Goal: Information Seeking & Learning: Learn about a topic

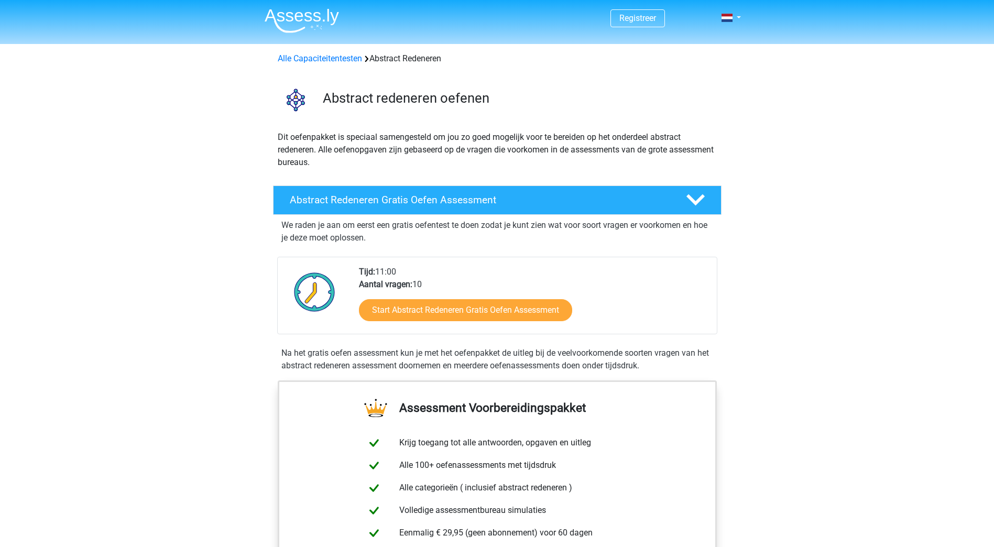
scroll to position [105, 0]
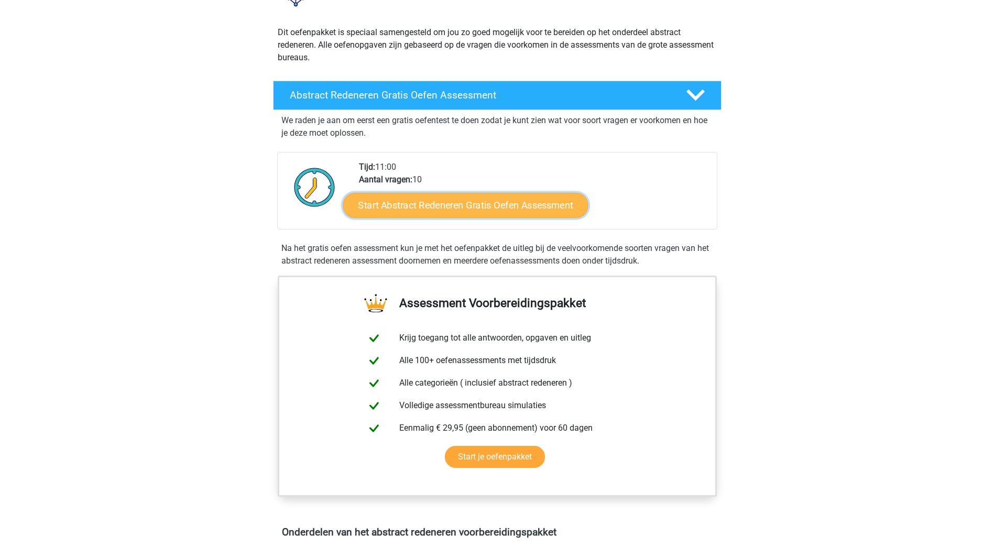
click at [475, 200] on link "Start Abstract Redeneren Gratis Oefen Assessment" at bounding box center [465, 204] width 245 height 25
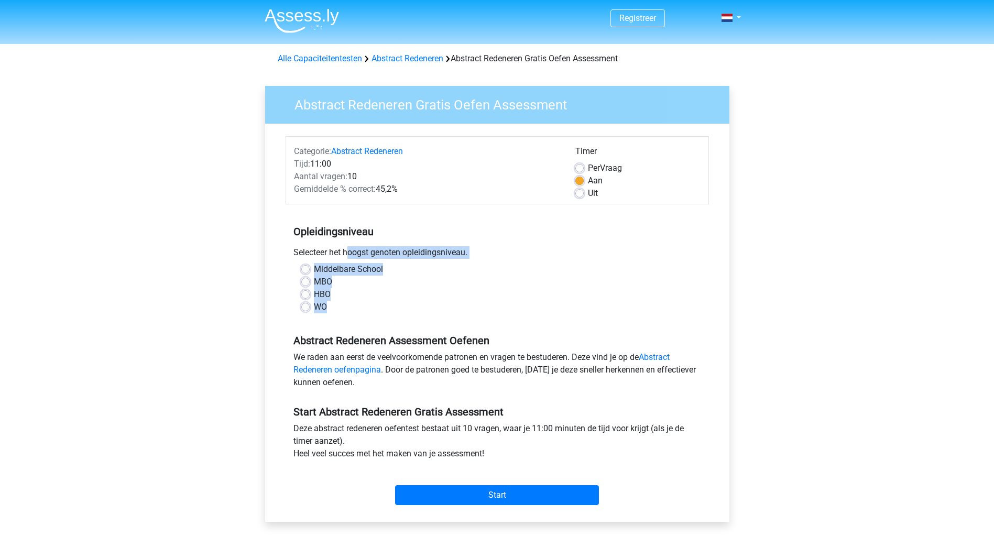
drag, startPoint x: 299, startPoint y: 256, endPoint x: 344, endPoint y: 304, distance: 65.3
click at [343, 306] on div "Opleidingsniveau Selecteer het hoogst genoten opleidingsniveau. Middelbare Scho…" at bounding box center [498, 265] width 424 height 113
copy div "electeer het hoogst genoten opleidingsniveau. Middelbare School MBO HBO WO"
click at [314, 284] on label "MBO" at bounding box center [323, 282] width 18 height 13
click at [303, 284] on input "MBO" at bounding box center [305, 281] width 8 height 10
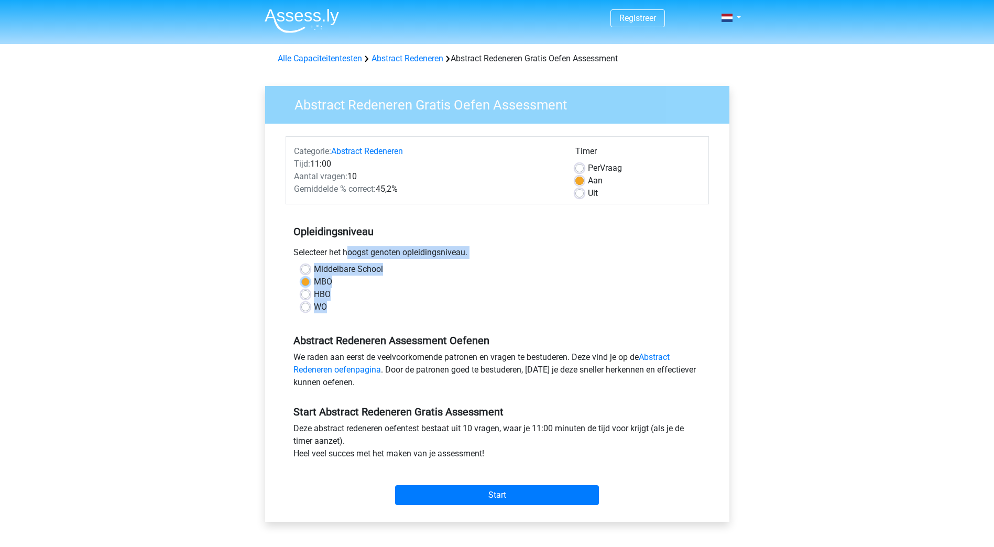
radio input "true"
click at [386, 311] on div "WO" at bounding box center [497, 307] width 392 height 13
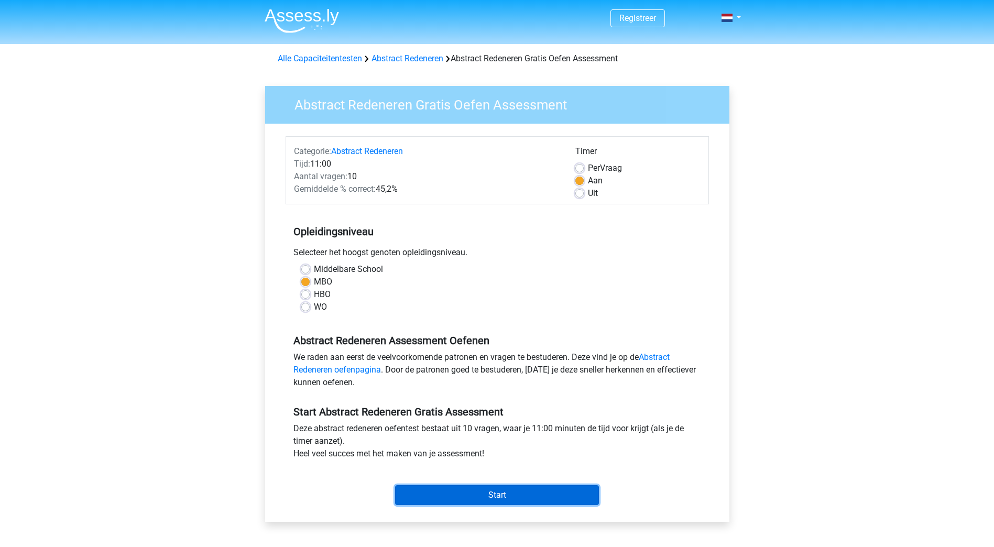
click at [490, 487] on input "Start" at bounding box center [497, 495] width 204 height 20
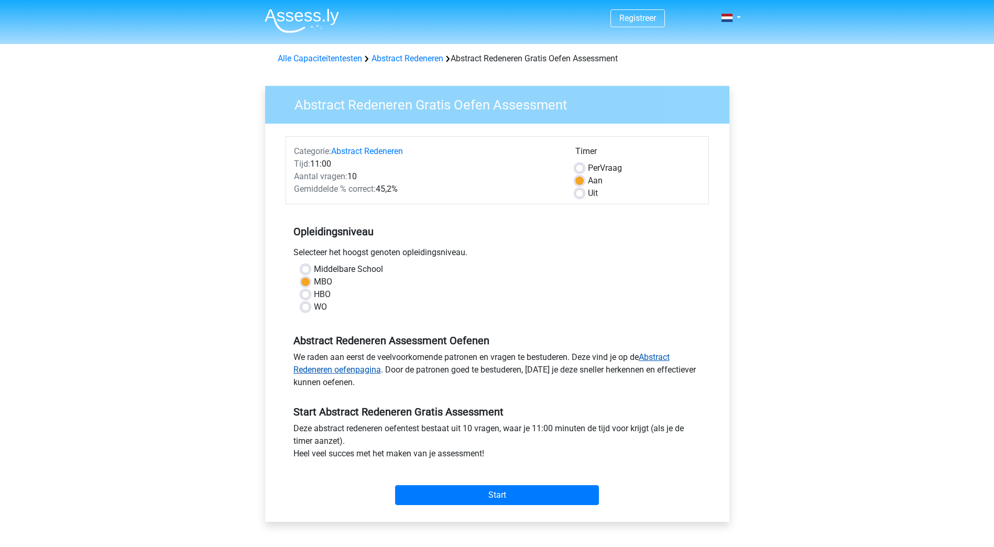
click at [649, 354] on link "Abstract Redeneren oefenpagina" at bounding box center [482, 363] width 376 height 23
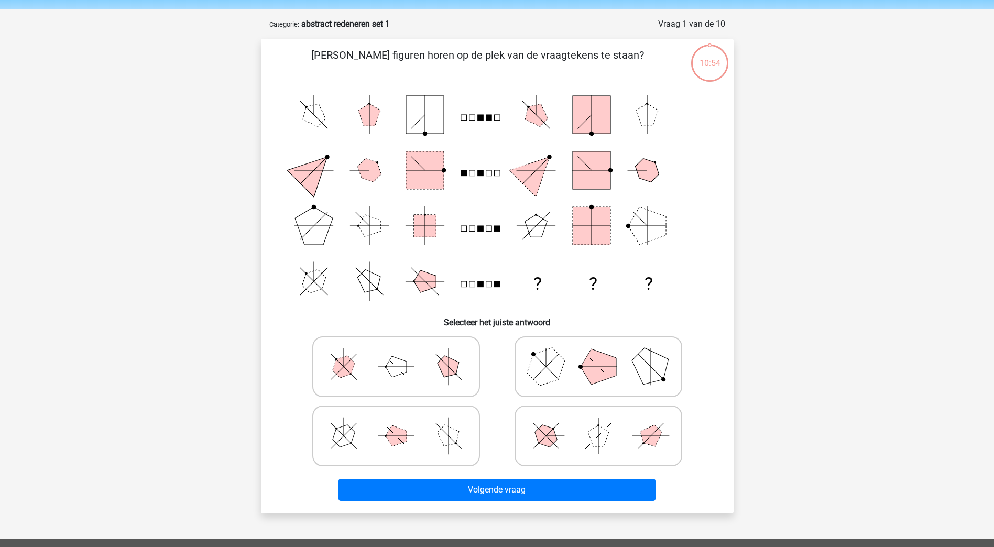
scroll to position [52, 0]
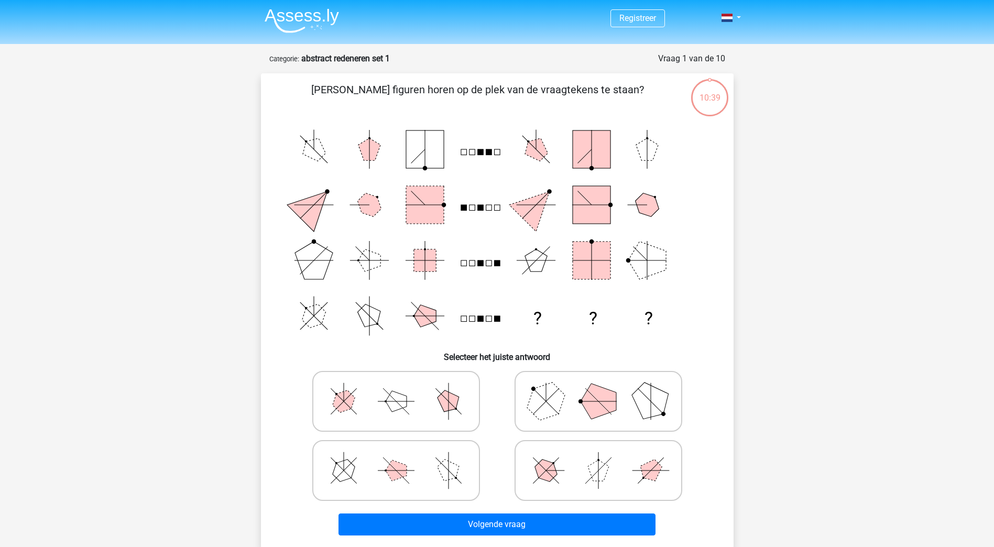
scroll to position [52, 0]
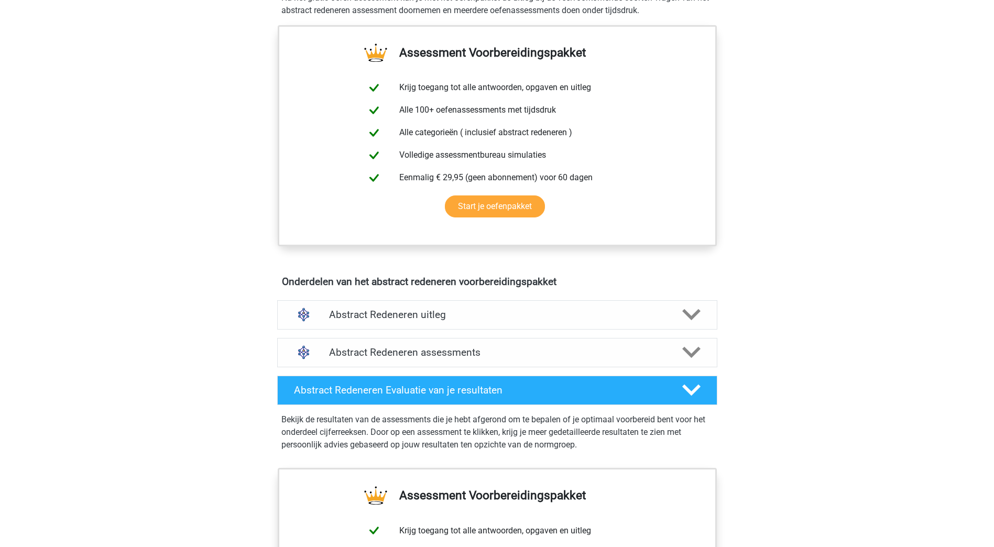
scroll to position [419, 0]
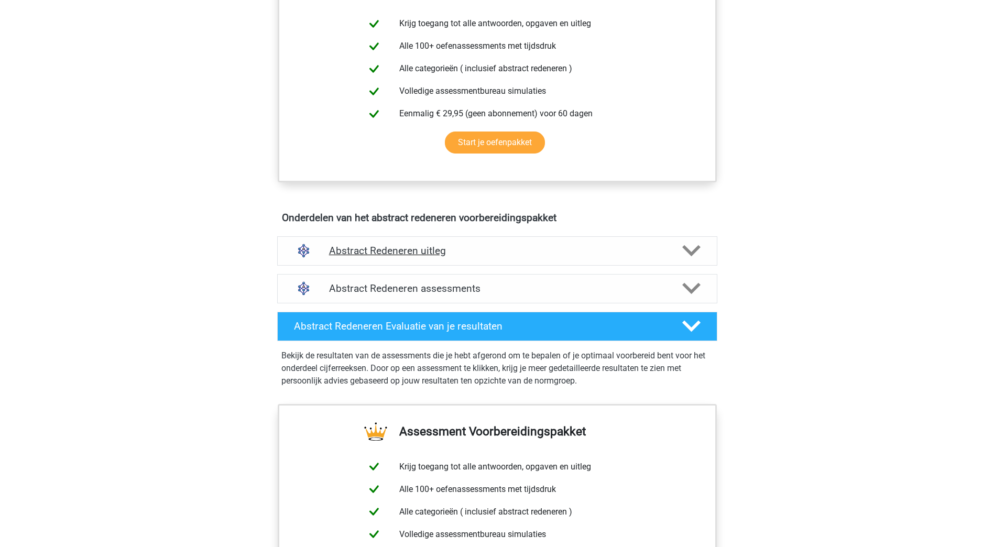
click at [681, 253] on div at bounding box center [690, 251] width 35 height 18
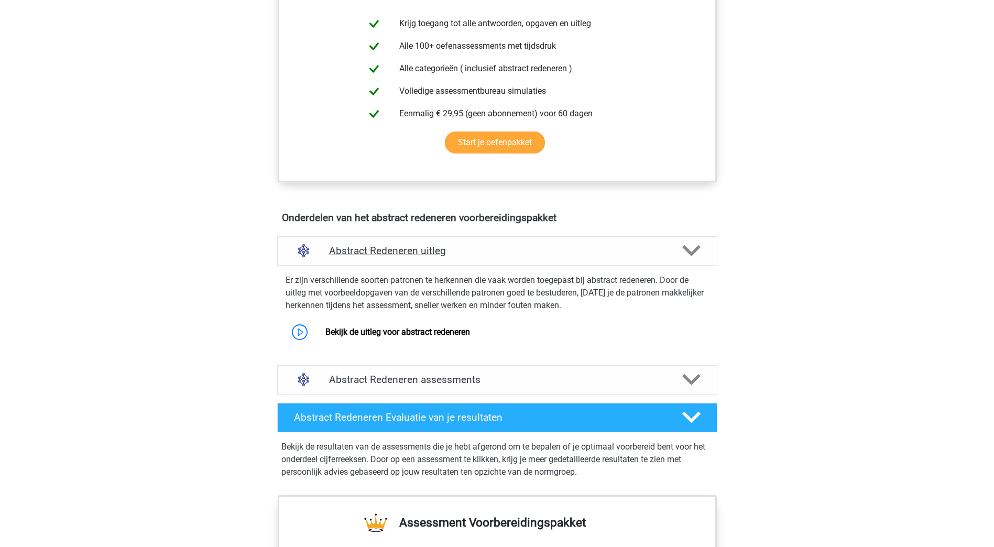
click at [681, 253] on div at bounding box center [690, 251] width 35 height 18
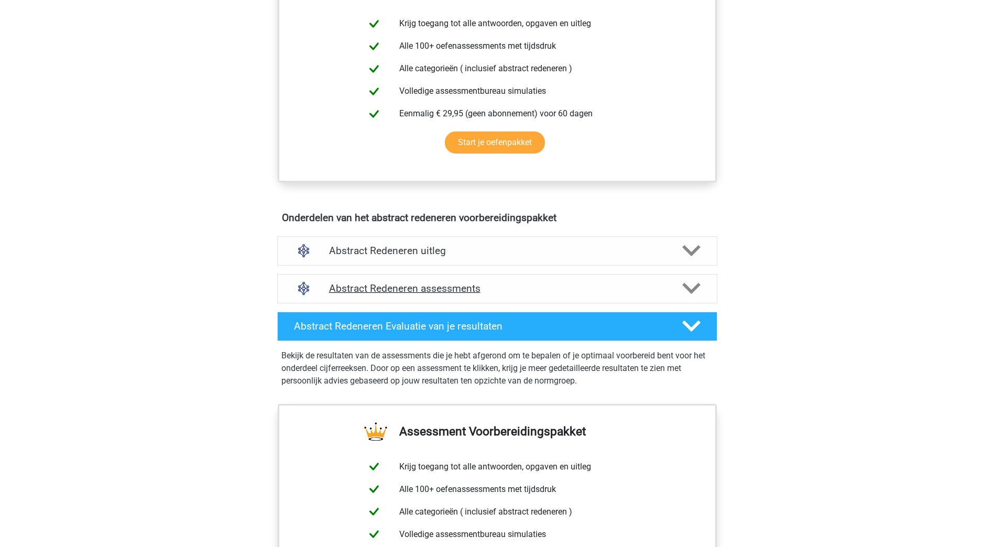
click at [668, 302] on div "Abstract Redeneren assessments" at bounding box center [497, 288] width 440 height 29
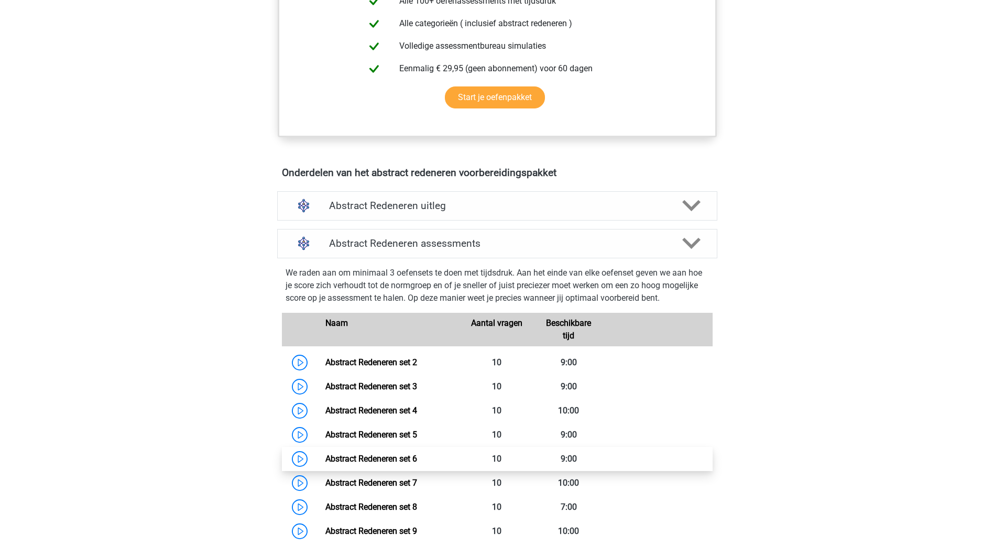
scroll to position [577, 0]
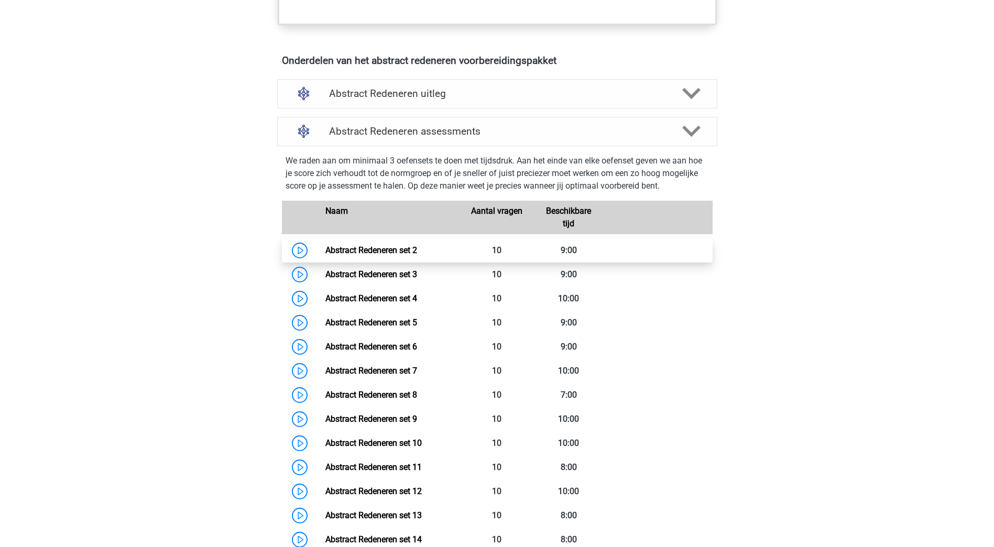
click at [325, 248] on link "Abstract Redeneren set 2" at bounding box center [371, 250] width 92 height 10
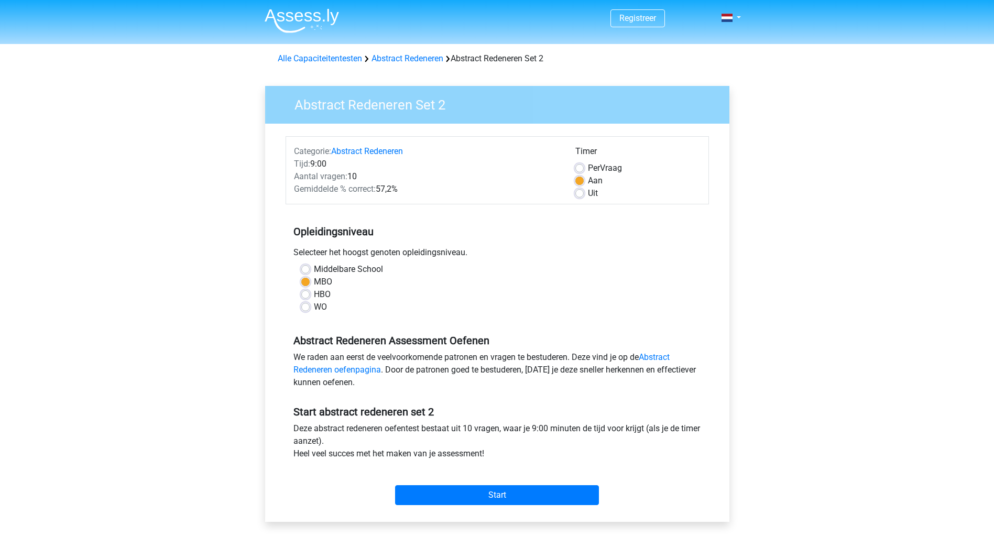
click at [521, 484] on div "Start" at bounding box center [498, 487] width 424 height 37
click at [303, 288] on div "MBO" at bounding box center [497, 282] width 392 height 13
click at [303, 290] on div "HBO" at bounding box center [497, 294] width 392 height 13
click at [314, 295] on label "HBO" at bounding box center [322, 294] width 17 height 13
click at [303, 295] on input "HBO" at bounding box center [305, 293] width 8 height 10
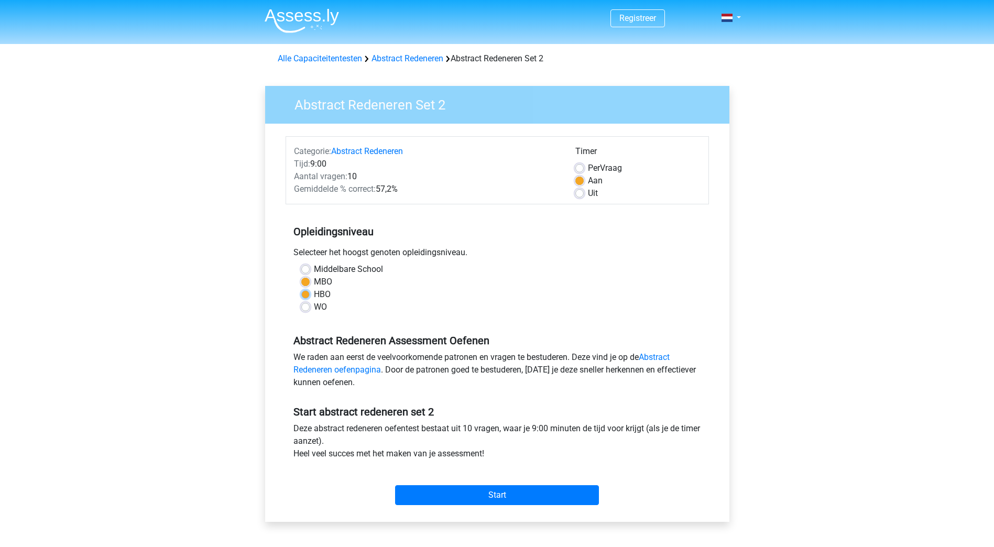
radio input "true"
click at [314, 278] on label "MBO" at bounding box center [323, 282] width 18 height 13
click at [309, 278] on input "MBO" at bounding box center [305, 281] width 8 height 10
radio input "true"
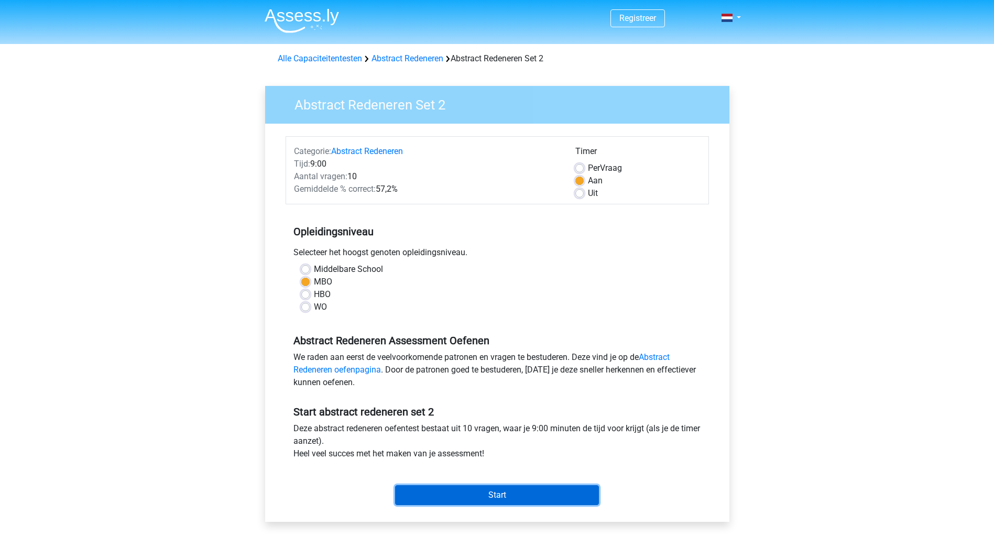
click at [478, 488] on input "Start" at bounding box center [497, 495] width 204 height 20
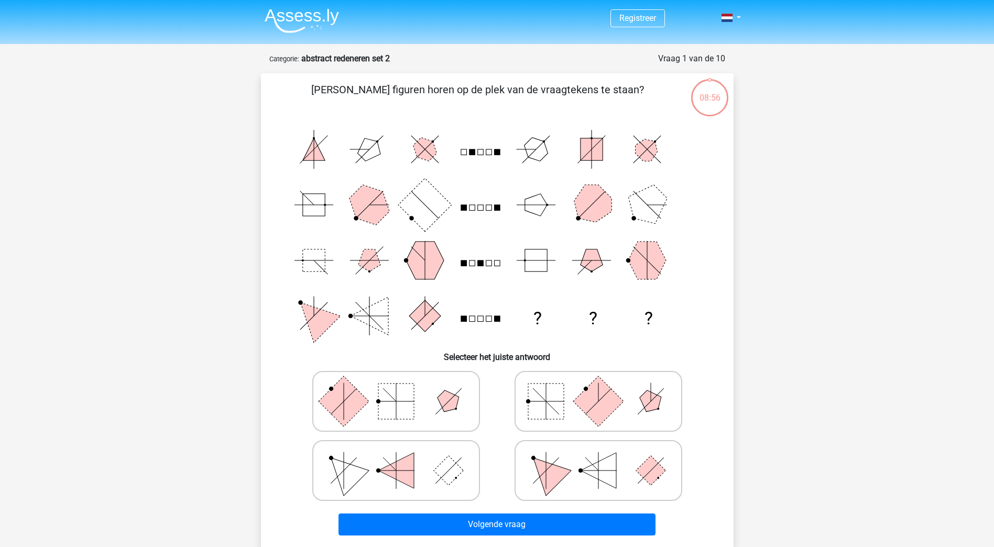
drag, startPoint x: 311, startPoint y: 146, endPoint x: 324, endPoint y: 166, distance: 23.7
click at [324, 166] on icon "? ? ?" at bounding box center [497, 233] width 422 height 222
drag, startPoint x: 349, startPoint y: 397, endPoint x: 442, endPoint y: 358, distance: 101.0
click at [487, 343] on div "Welke figuren horen op de plek van de vraagtekens te staan? ? ? ? Selecteer het…" at bounding box center [497, 311] width 464 height 458
drag, startPoint x: 338, startPoint y: 399, endPoint x: 361, endPoint y: 394, distance: 23.8
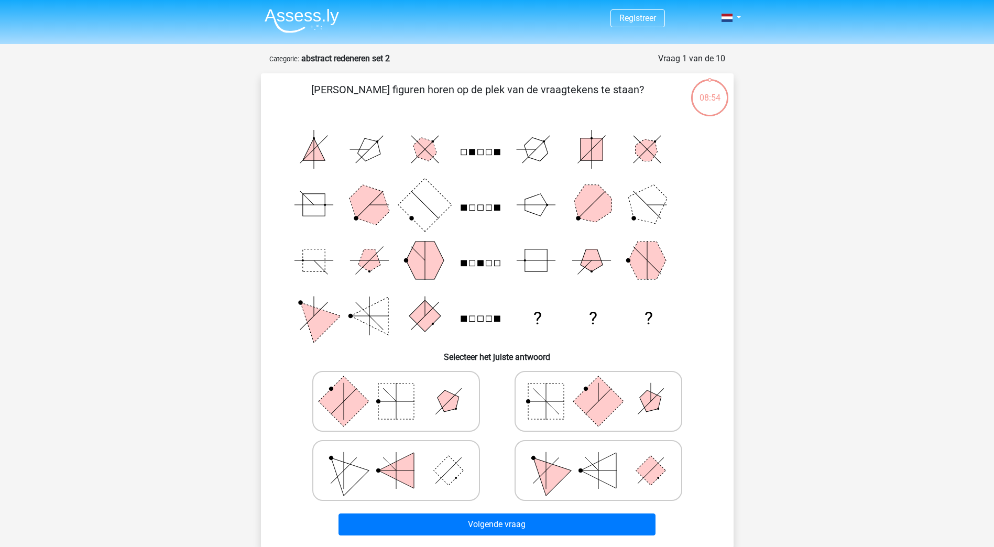
click at [376, 392] on icon at bounding box center [396, 401] width 157 height 52
click at [396, 388] on input "radio" at bounding box center [399, 385] width 7 height 7
radio input "true"
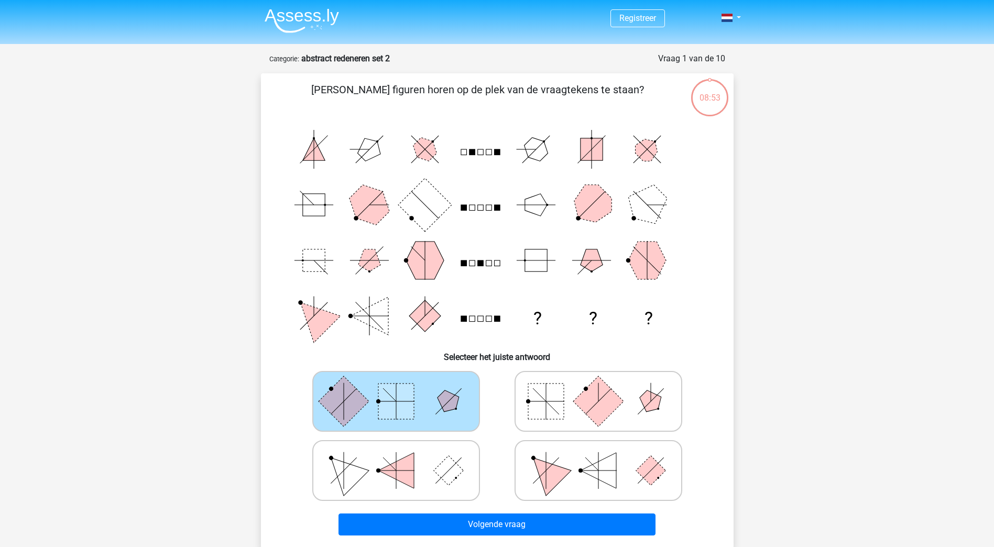
click at [340, 397] on rect at bounding box center [343, 401] width 50 height 50
click at [396, 388] on input "radio" at bounding box center [399, 385] width 7 height 7
click at [428, 395] on icon at bounding box center [396, 401] width 157 height 52
click at [403, 388] on input "radio" at bounding box center [399, 385] width 7 height 7
click at [539, 407] on rect at bounding box center [546, 402] width 36 height 36
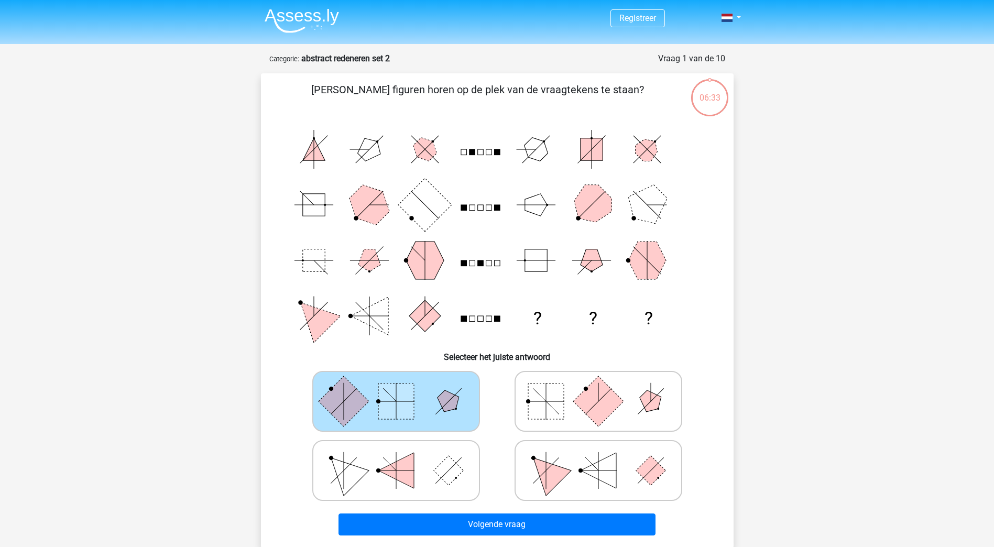
click at [599, 388] on input "radio" at bounding box center [602, 385] width 7 height 7
radio input "true"
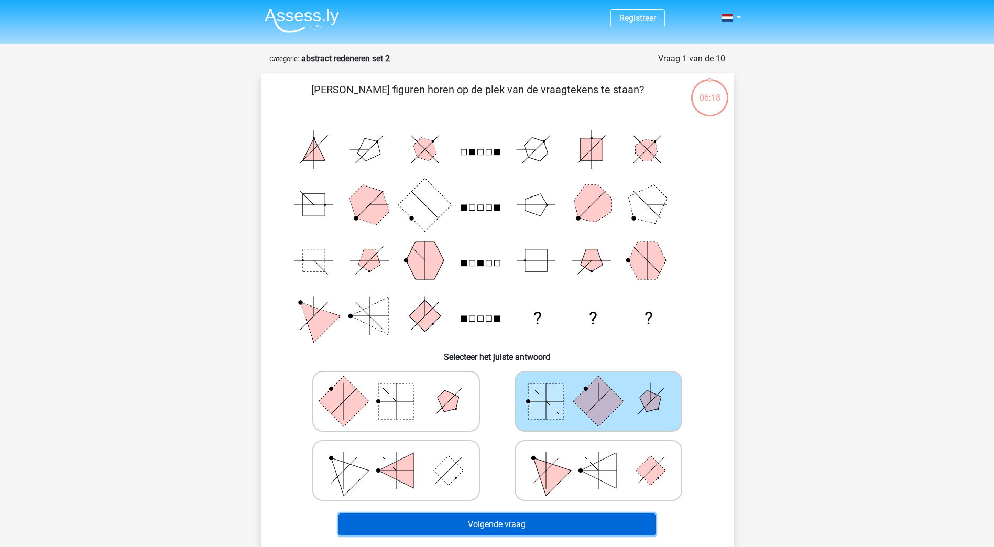
click at [506, 517] on button "Volgende vraag" at bounding box center [497, 525] width 317 height 22
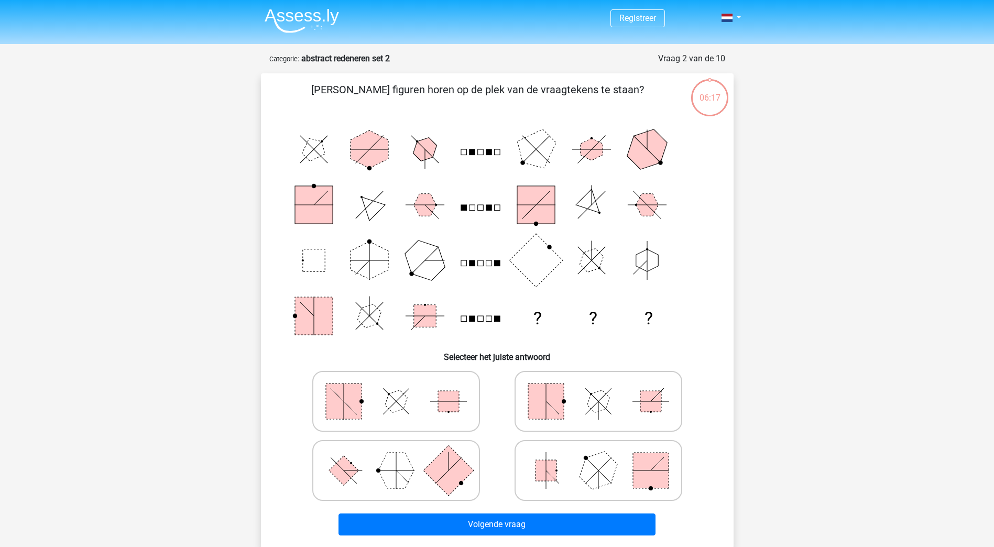
scroll to position [52, 0]
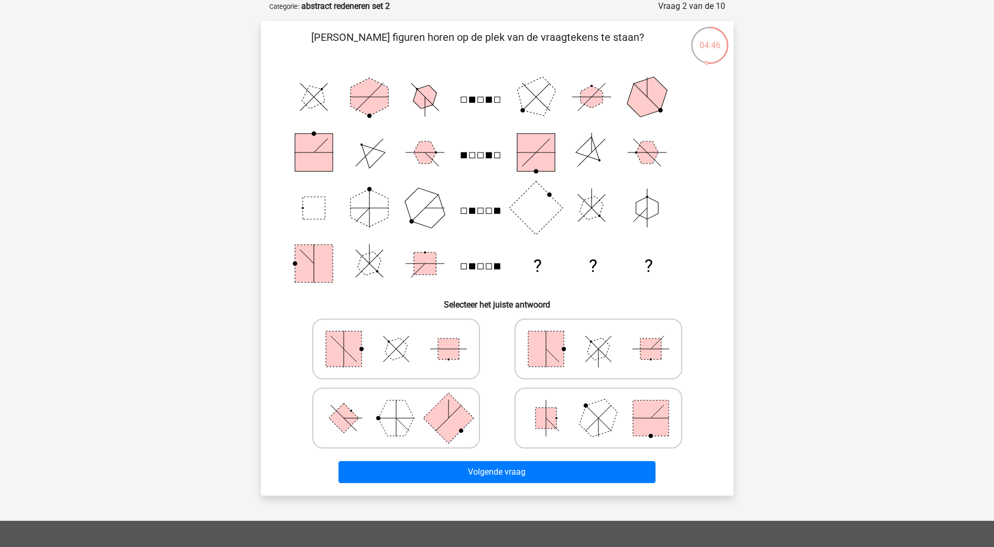
click at [589, 360] on icon at bounding box center [598, 349] width 157 height 52
click at [599, 336] on input "radio" at bounding box center [602, 332] width 7 height 7
radio input "true"
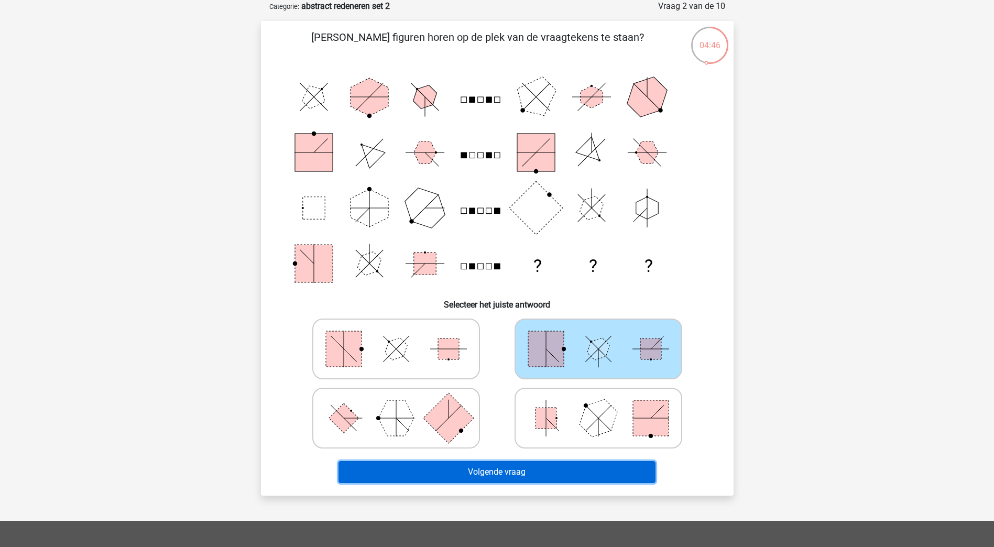
click at [589, 469] on button "Volgende vraag" at bounding box center [497, 472] width 317 height 22
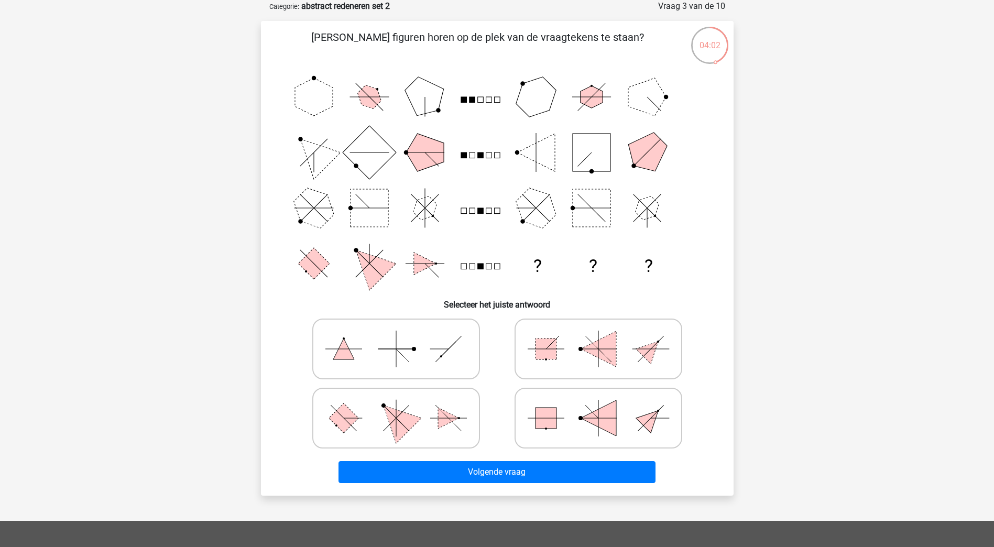
click at [457, 421] on icon at bounding box center [396, 418] width 157 height 52
click at [403, 405] on input "radio" at bounding box center [399, 401] width 7 height 7
radio input "true"
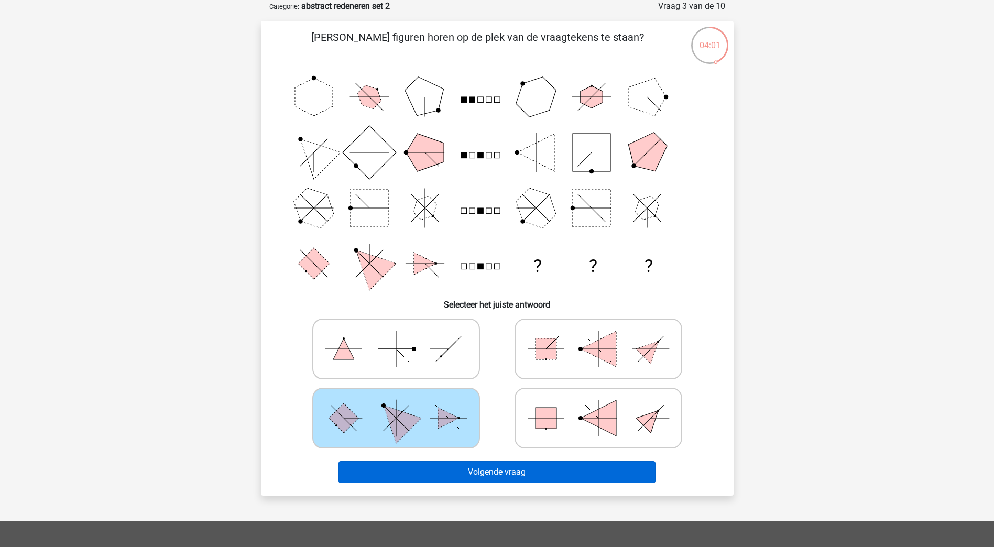
click at [550, 462] on div "Volgende vraag" at bounding box center [497, 470] width 439 height 35
click at [550, 462] on button "Volgende vraag" at bounding box center [497, 472] width 317 height 22
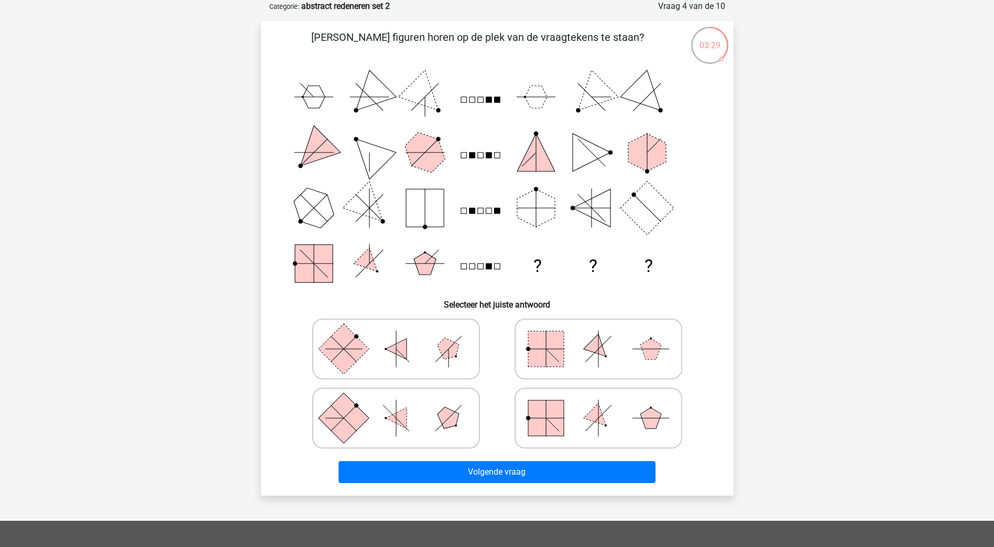
click at [610, 325] on icon at bounding box center [598, 349] width 157 height 52
click at [605, 329] on input "radio" at bounding box center [602, 332] width 7 height 7
radio input "true"
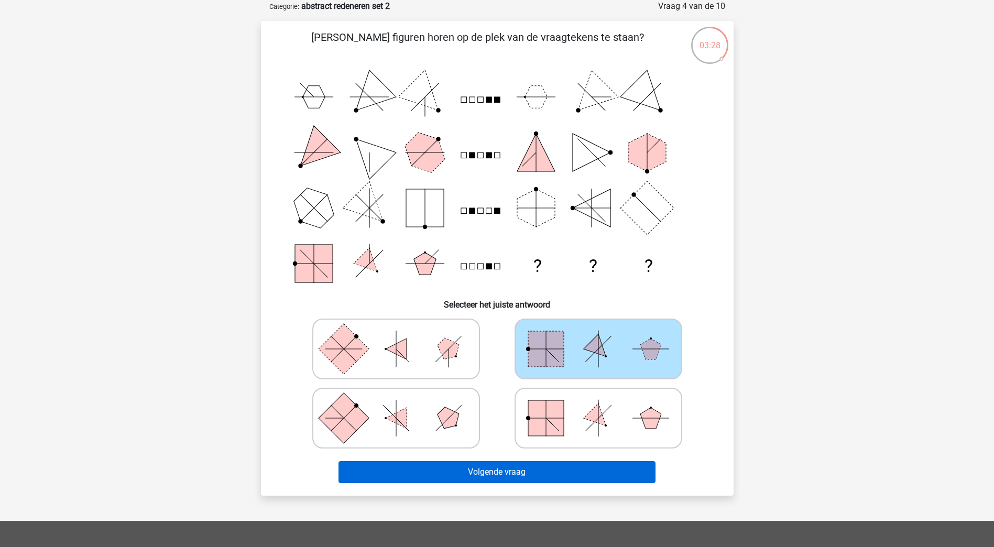
click at [579, 462] on div "Volgende vraag" at bounding box center [497, 470] width 439 height 35
click at [581, 462] on button "Volgende vraag" at bounding box center [497, 472] width 317 height 22
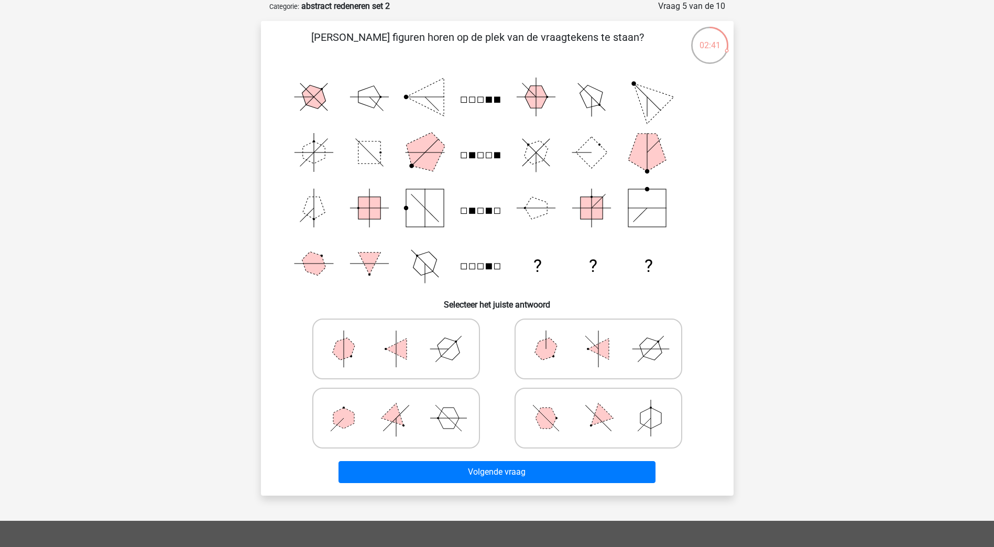
drag, startPoint x: 644, startPoint y: 342, endPoint x: 643, endPoint y: 349, distance: 7.4
click at [644, 342] on polygon at bounding box center [651, 349] width 30 height 30
click at [605, 336] on input "radio" at bounding box center [602, 332] width 7 height 7
radio input "true"
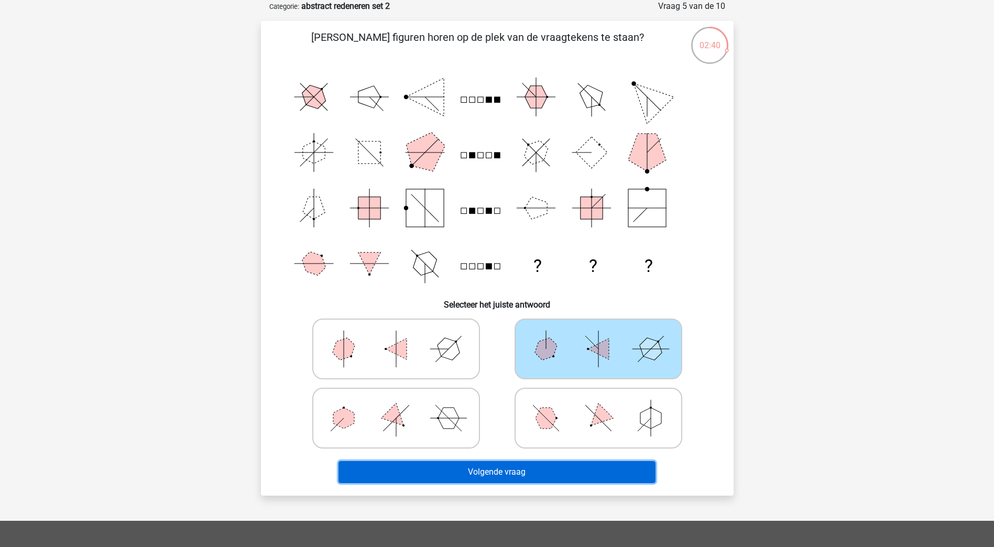
click at [596, 468] on button "Volgende vraag" at bounding box center [497, 472] width 317 height 22
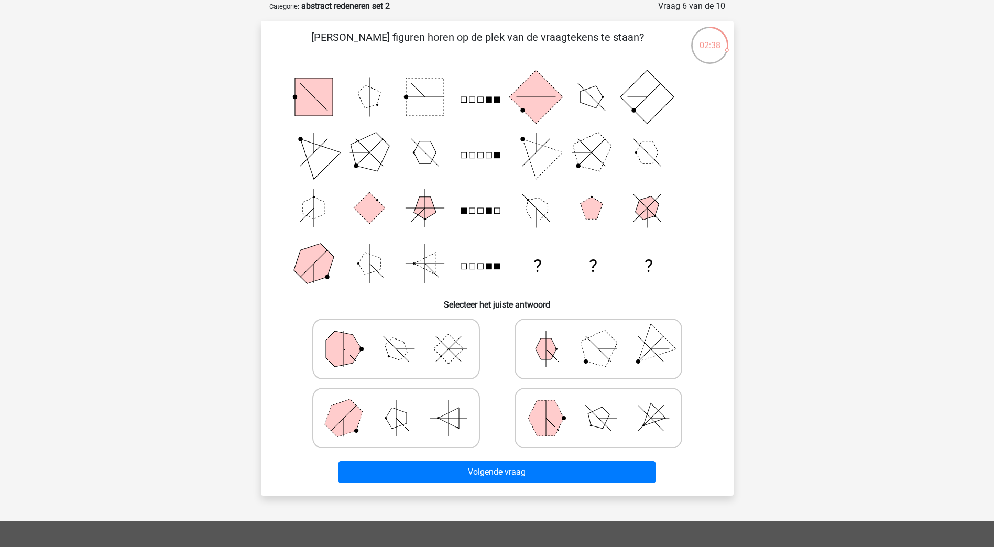
click at [591, 389] on label at bounding box center [599, 418] width 168 height 61
click at [599, 398] on input "radio" at bounding box center [602, 401] width 7 height 7
radio input "true"
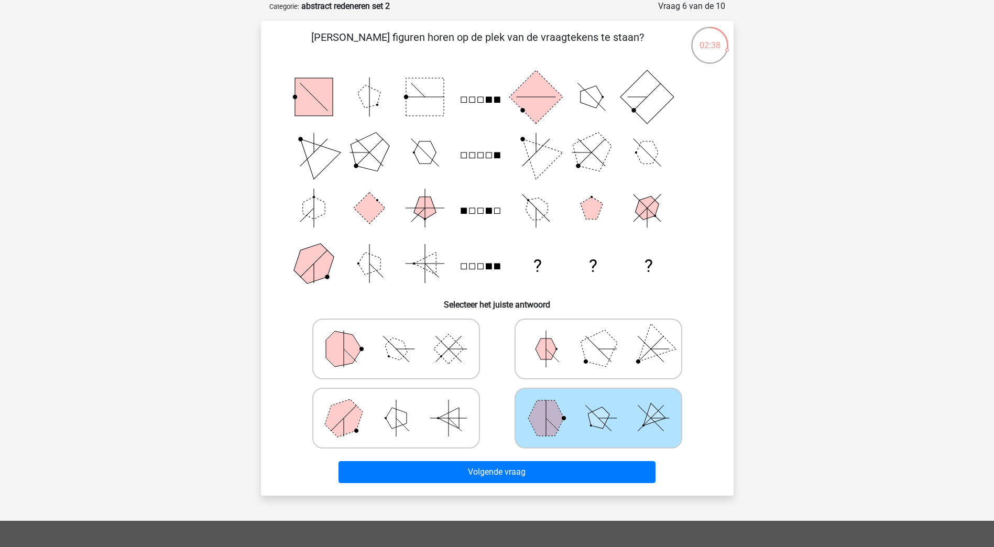
drag, startPoint x: 581, startPoint y: 428, endPoint x: 581, endPoint y: 433, distance: 5.8
click at [581, 429] on icon at bounding box center [598, 418] width 157 height 52
click at [599, 405] on input "radio" at bounding box center [602, 401] width 7 height 7
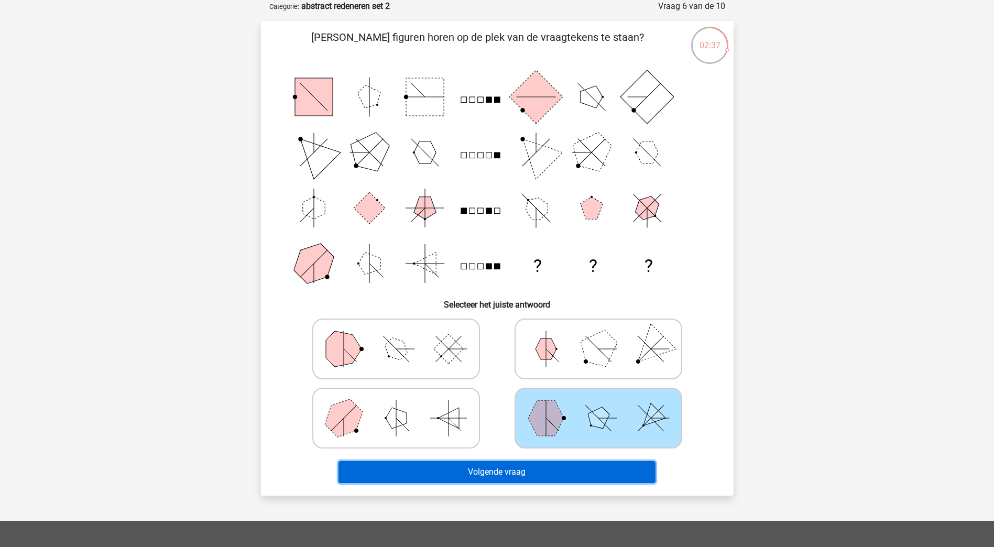
click at [576, 461] on button "Volgende vraag" at bounding box center [497, 472] width 317 height 22
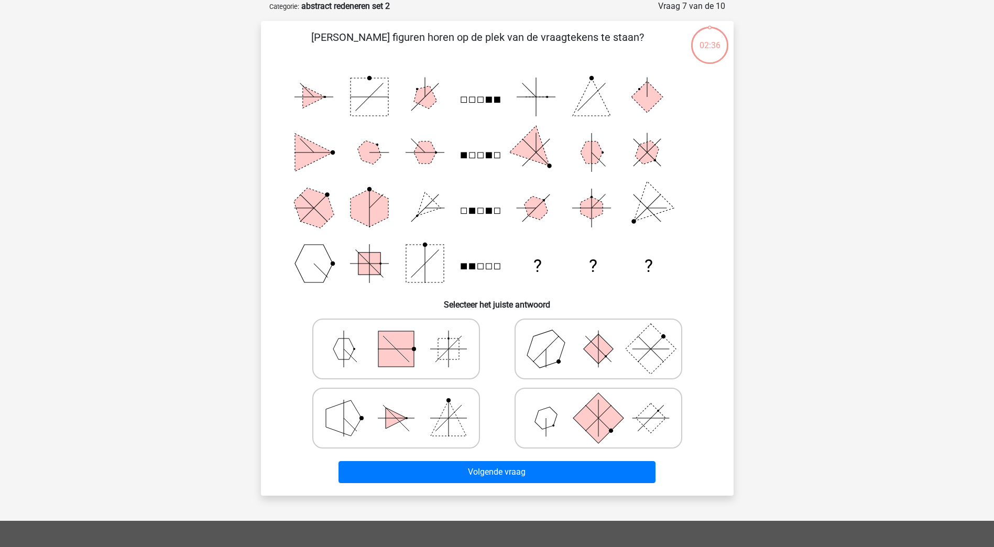
click at [598, 363] on icon at bounding box center [598, 349] width 157 height 52
click at [599, 336] on input "radio" at bounding box center [602, 332] width 7 height 7
radio input "true"
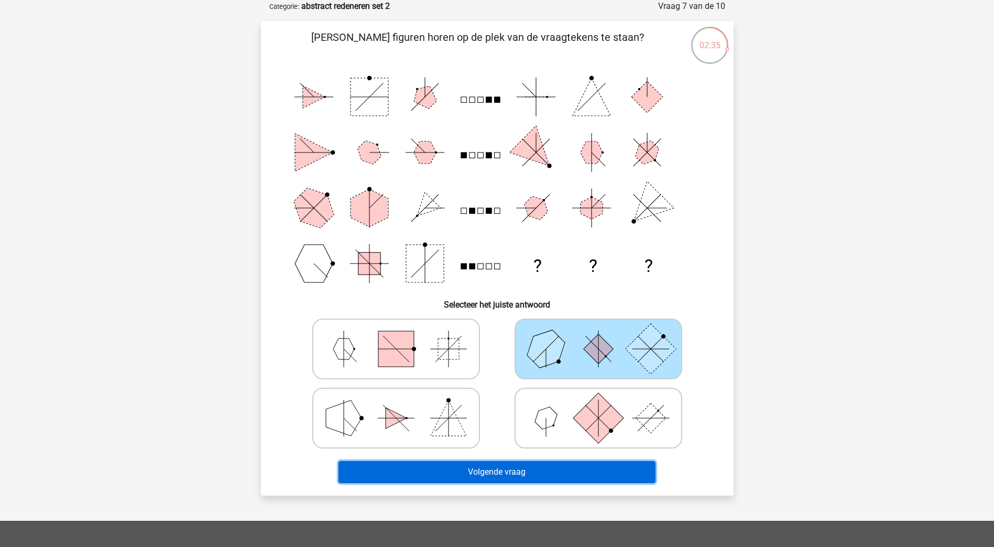
click at [548, 468] on button "Volgende vraag" at bounding box center [497, 472] width 317 height 22
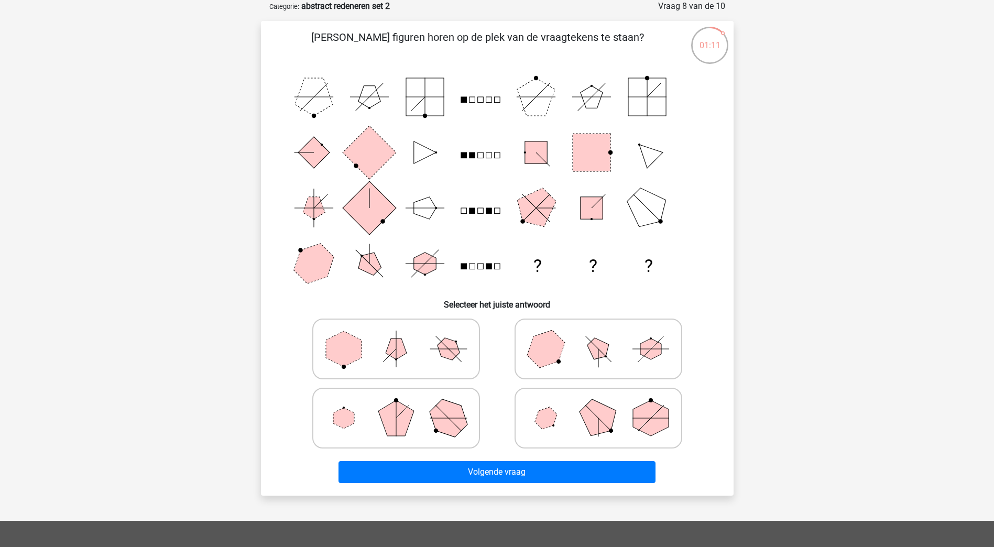
drag, startPoint x: 441, startPoint y: 412, endPoint x: 461, endPoint y: 412, distance: 19.9
click at [443, 412] on icon at bounding box center [396, 418] width 157 height 52
click at [403, 405] on input "radio" at bounding box center [399, 401] width 7 height 7
radio input "true"
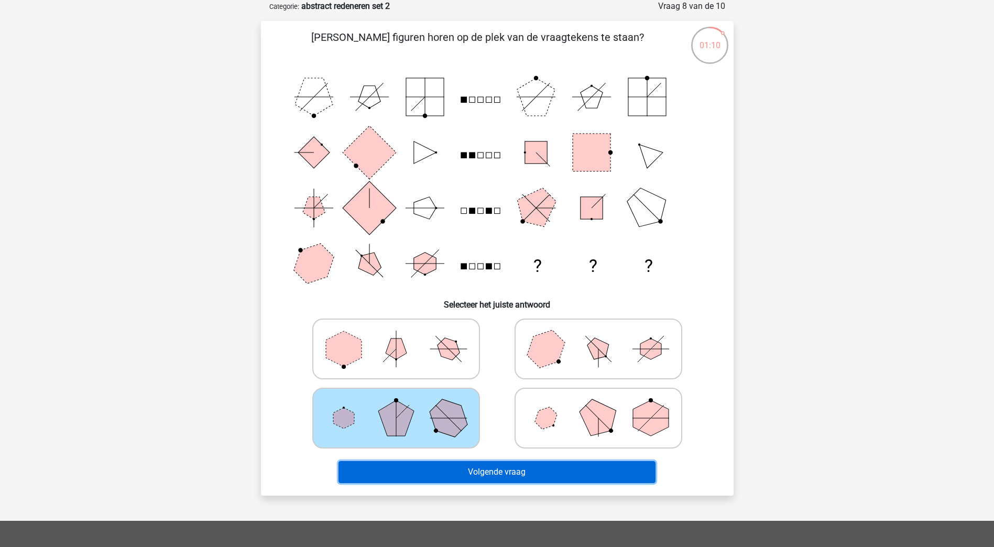
click at [508, 469] on button "Volgende vraag" at bounding box center [497, 472] width 317 height 22
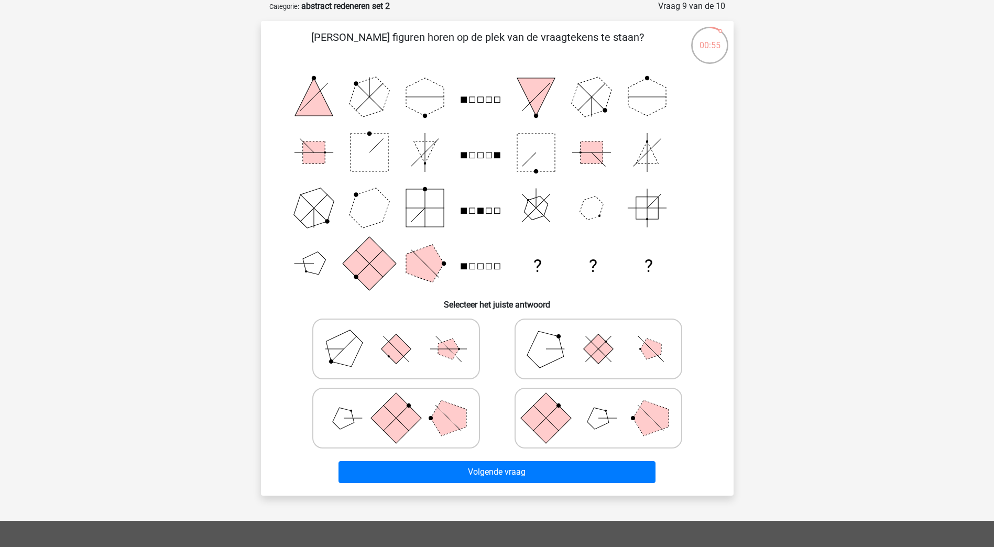
click at [379, 421] on rect at bounding box center [396, 418] width 50 height 50
click at [396, 405] on input "radio" at bounding box center [399, 401] width 7 height 7
radio input "true"
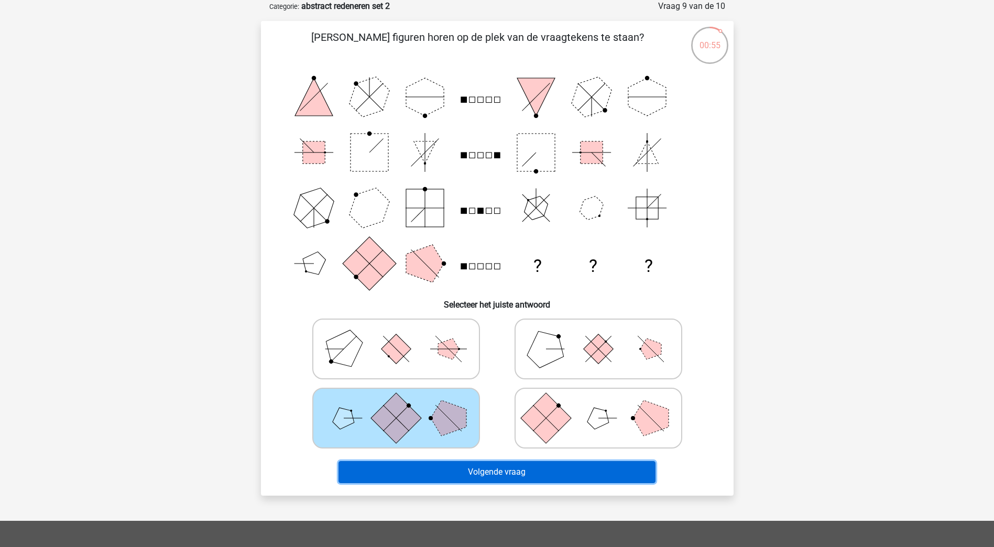
click at [450, 464] on button "Volgende vraag" at bounding box center [497, 472] width 317 height 22
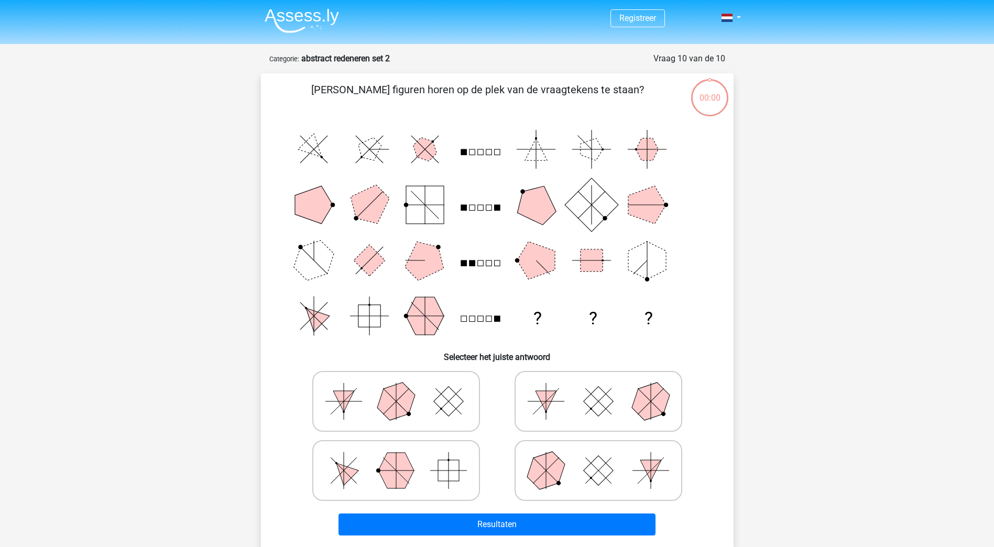
scroll to position [52, 0]
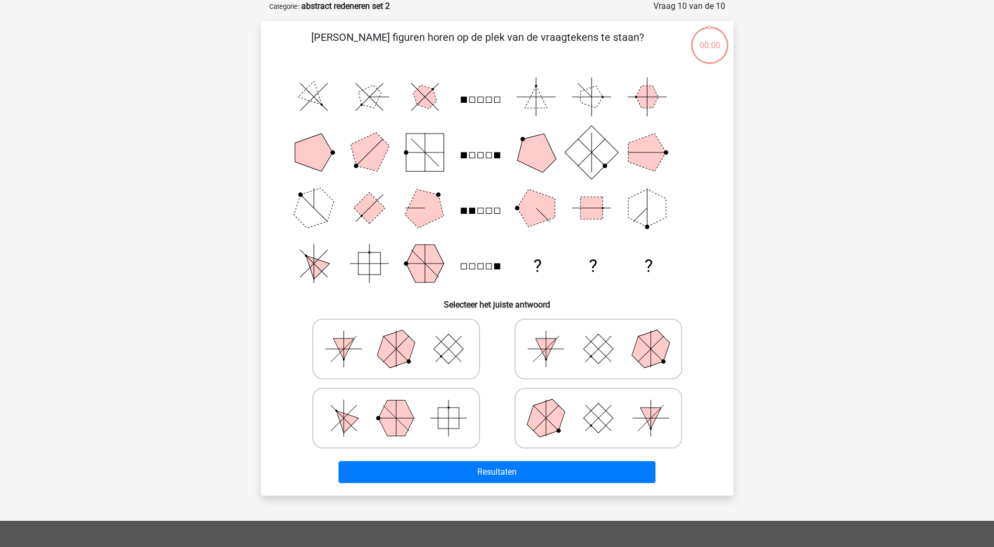
drag, startPoint x: 623, startPoint y: 364, endPoint x: 625, endPoint y: 370, distance: 5.6
click at [625, 367] on icon at bounding box center [598, 349] width 157 height 52
click at [605, 336] on input "radio" at bounding box center [602, 332] width 7 height 7
radio input "true"
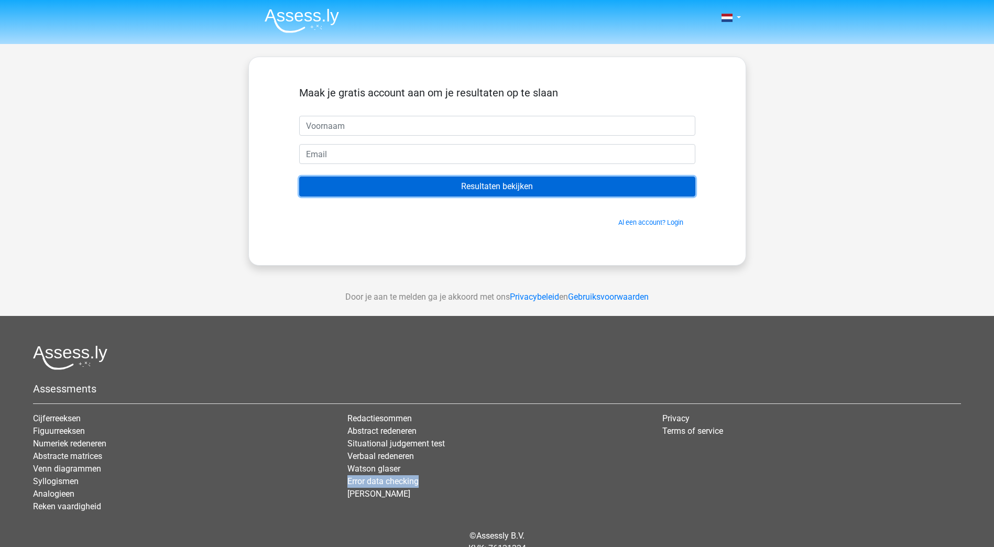
click at [540, 187] on input "Resultaten bekijken" at bounding box center [497, 187] width 396 height 20
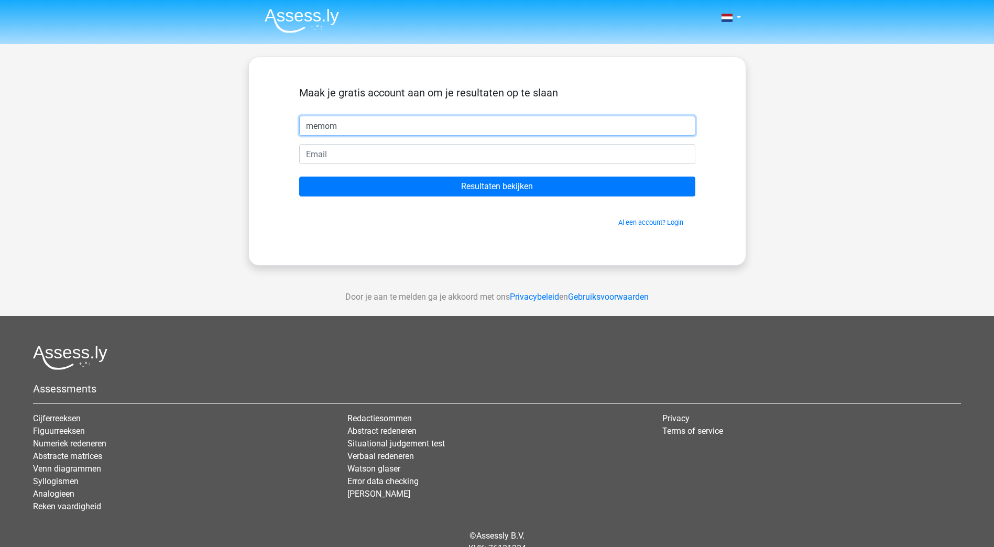
type input "memom"
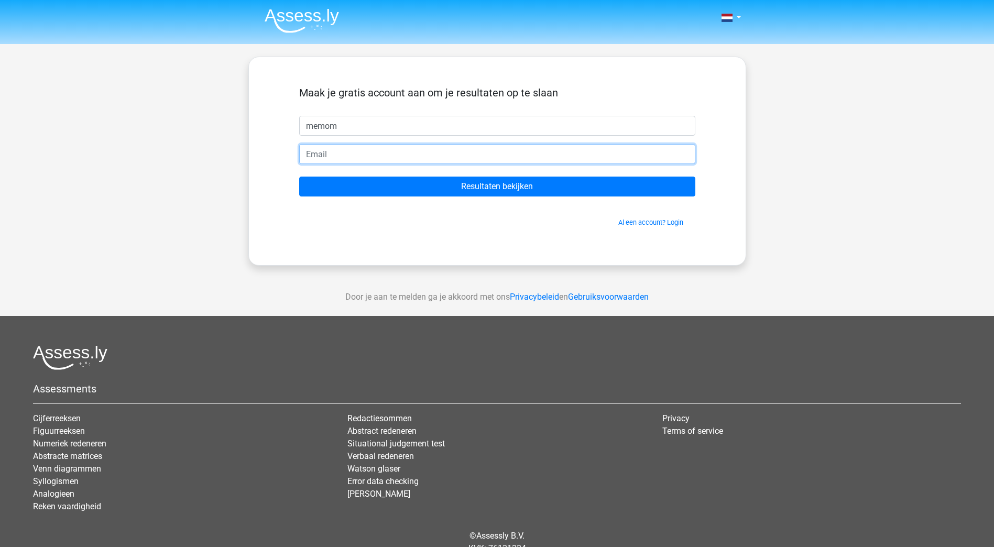
click at [390, 145] on input "email" at bounding box center [497, 154] width 396 height 20
type input "[PERSON_NAME][EMAIL_ADDRESS][DOMAIN_NAME]"
click at [299, 177] on input "Resultaten bekijken" at bounding box center [497, 187] width 396 height 20
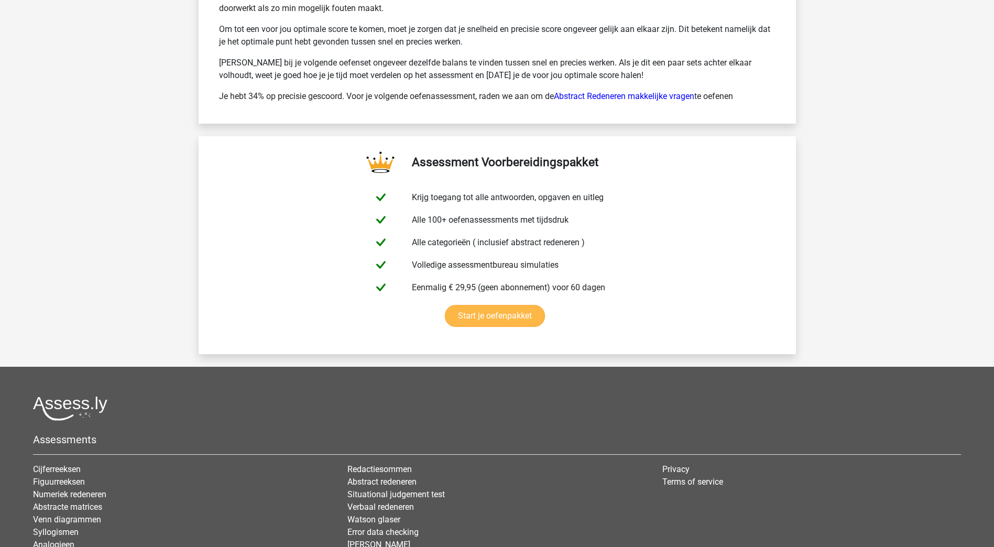
scroll to position [1660, 0]
